Goal: Find specific page/section: Find specific page/section

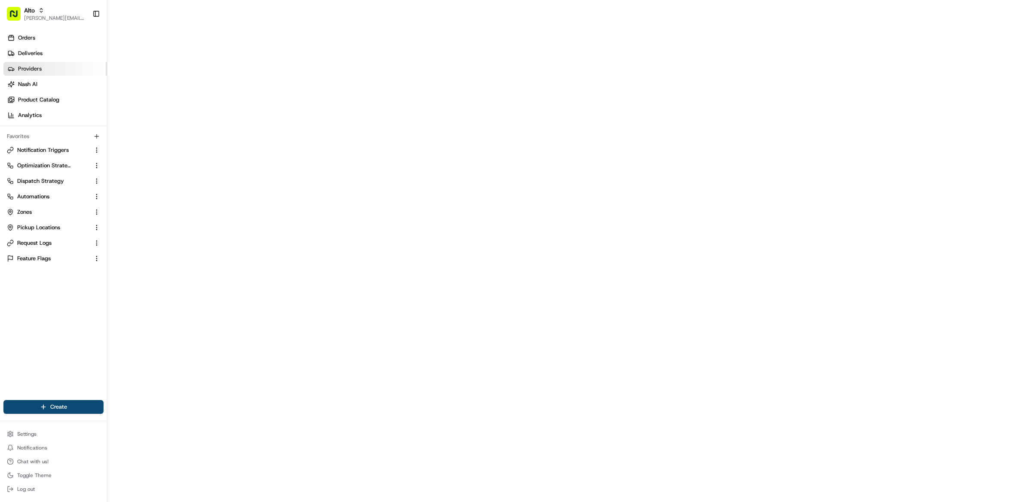
click at [49, 71] on link "Providers" at bounding box center [55, 69] width 104 height 14
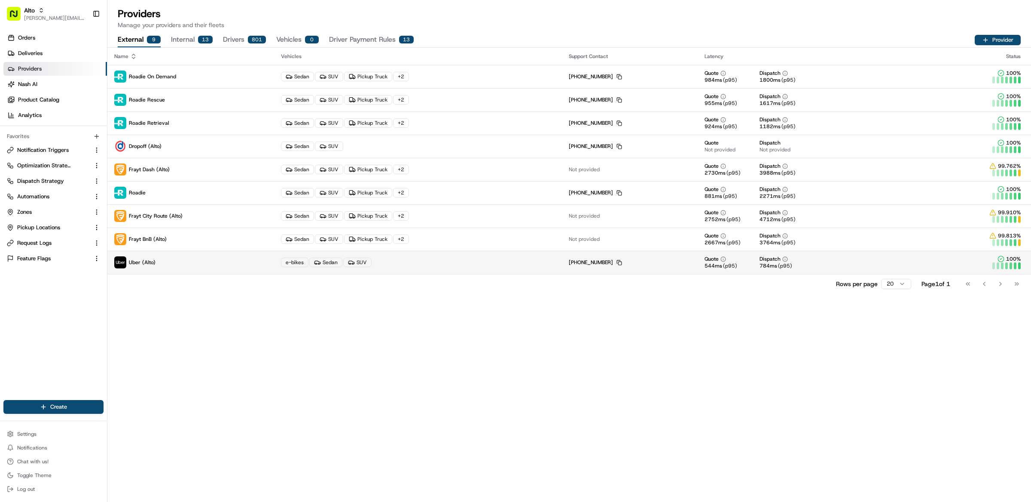
click at [212, 257] on p "Uber (Alto)" at bounding box center [190, 262] width 153 height 12
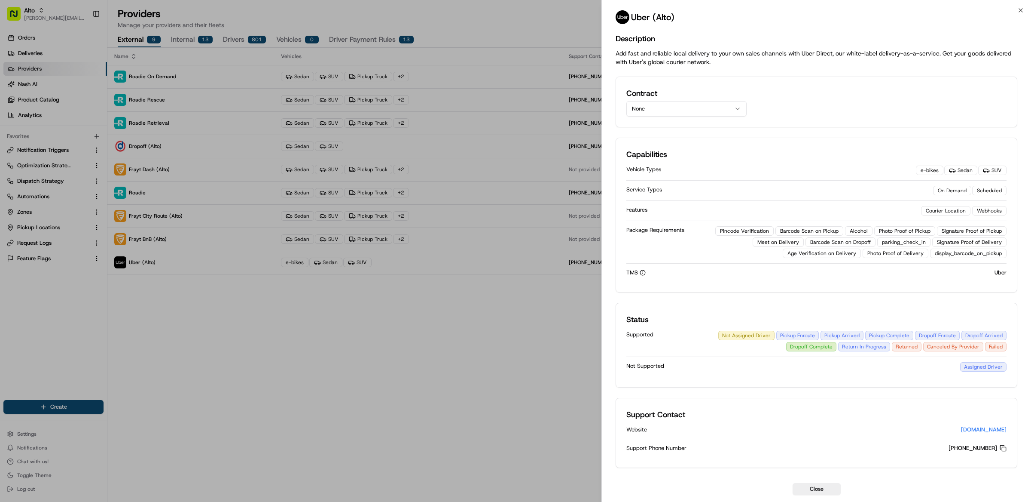
click at [663, 105] on button "None" at bounding box center [687, 108] width 120 height 15
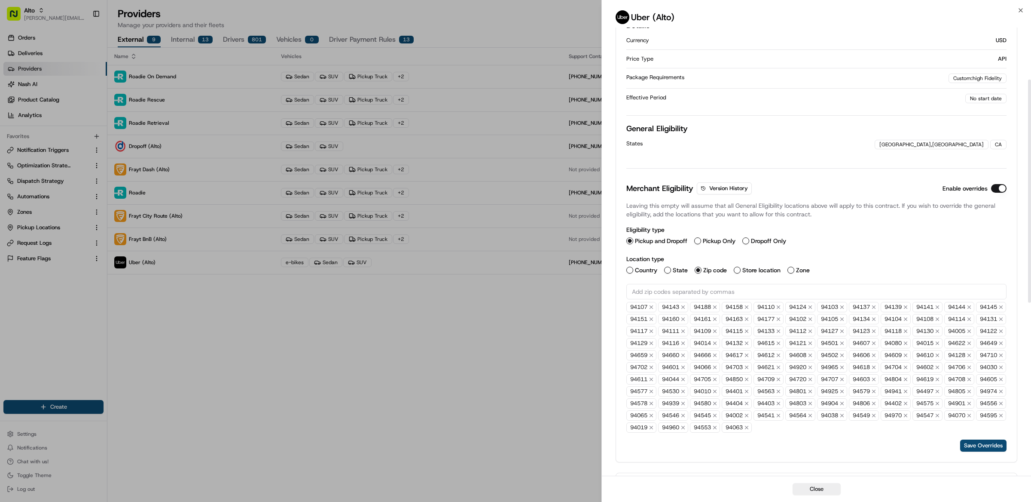
scroll to position [149, 0]
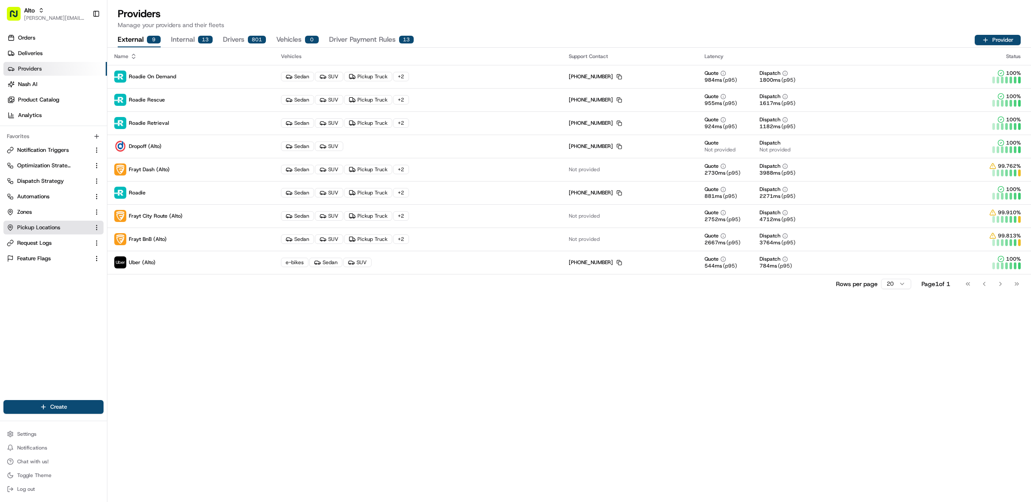
click at [52, 223] on span "Pickup Locations" at bounding box center [38, 227] width 43 height 8
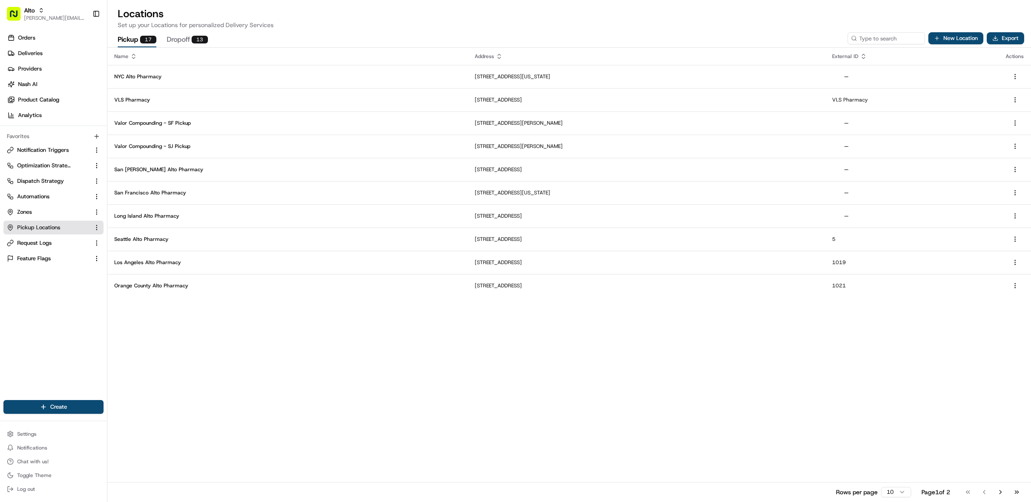
click at [405, 344] on div "Name Address External ID Actions [GEOGRAPHIC_DATA] Alto Pharmacy [STREET_ADDRES…" at bounding box center [569, 274] width 924 height 453
click at [694, 33] on div "Pickup 17 Dropoff 13" at bounding box center [481, 40] width 734 height 15
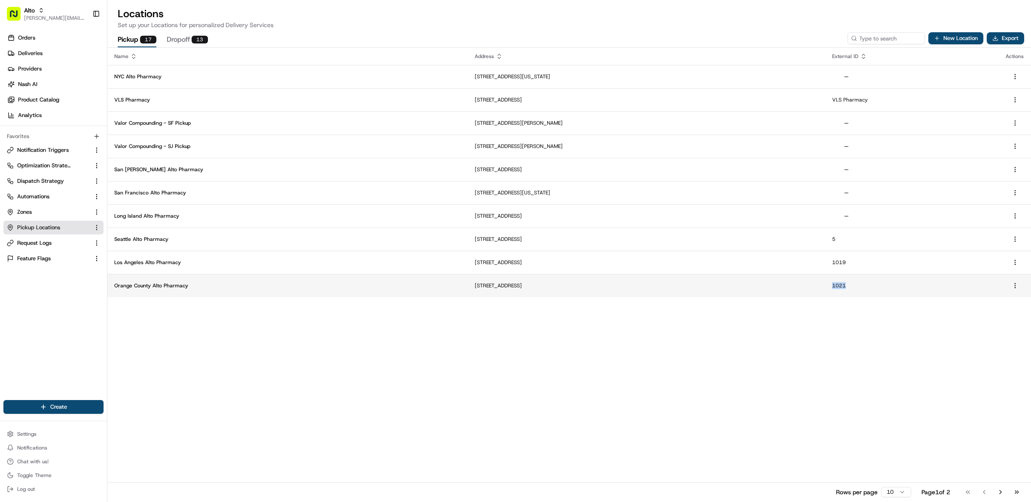
drag, startPoint x: 881, startPoint y: 289, endPoint x: 848, endPoint y: 286, distance: 32.8
click at [848, 286] on td "1021" at bounding box center [913, 285] width 174 height 23
